Goal: Task Accomplishment & Management: Manage account settings

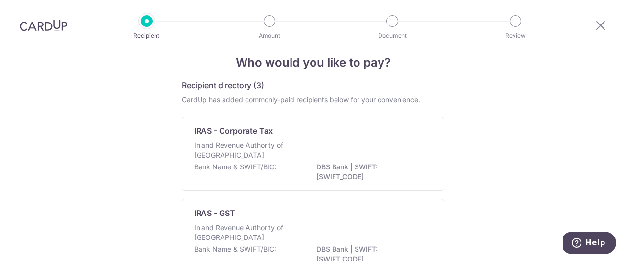
scroll to position [17, 0]
click at [43, 27] on img at bounding box center [44, 26] width 48 height 12
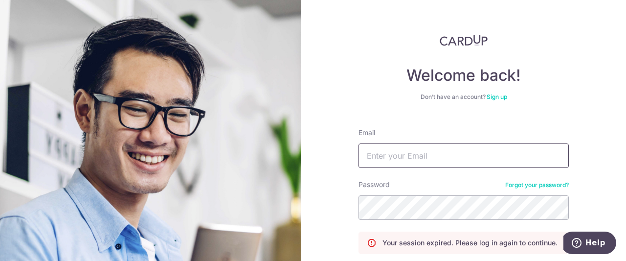
click at [422, 154] on input "Email" at bounding box center [464, 155] width 210 height 24
type input "[EMAIL_ADDRESS][DOMAIN_NAME]"
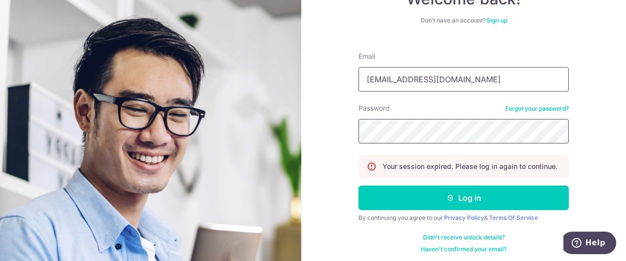
scroll to position [78, 0]
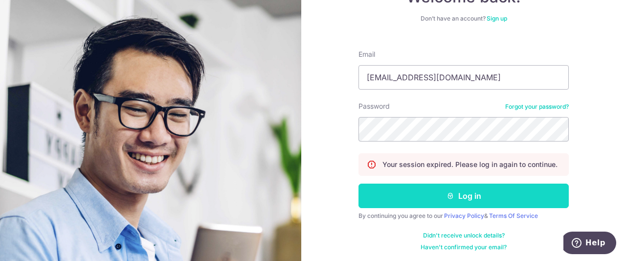
click at [420, 199] on button "Log in" at bounding box center [464, 196] width 210 height 24
